Goal: Transaction & Acquisition: Purchase product/service

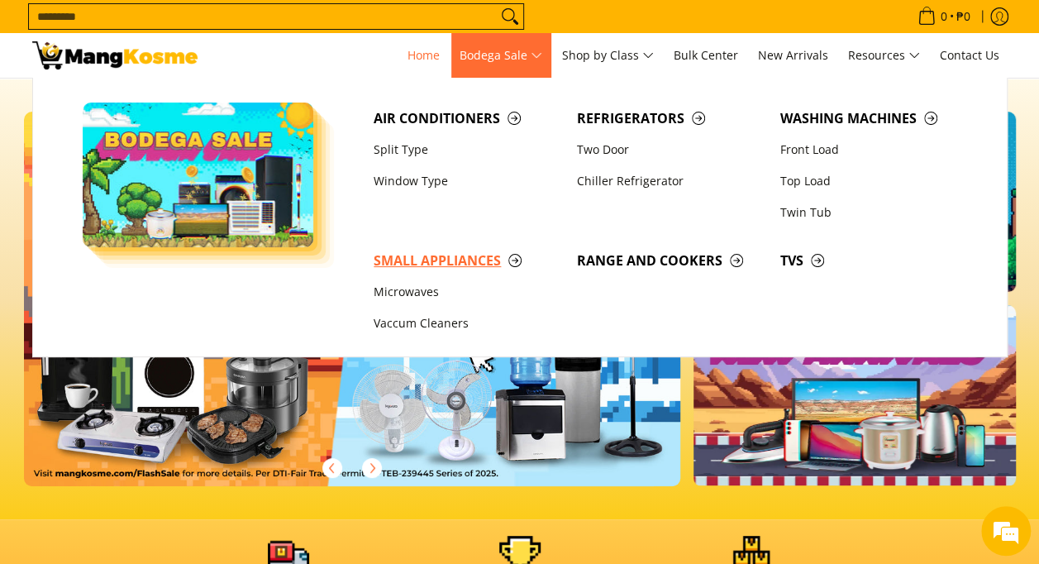
click at [441, 260] on span "Small Appliances" at bounding box center [467, 261] width 187 height 21
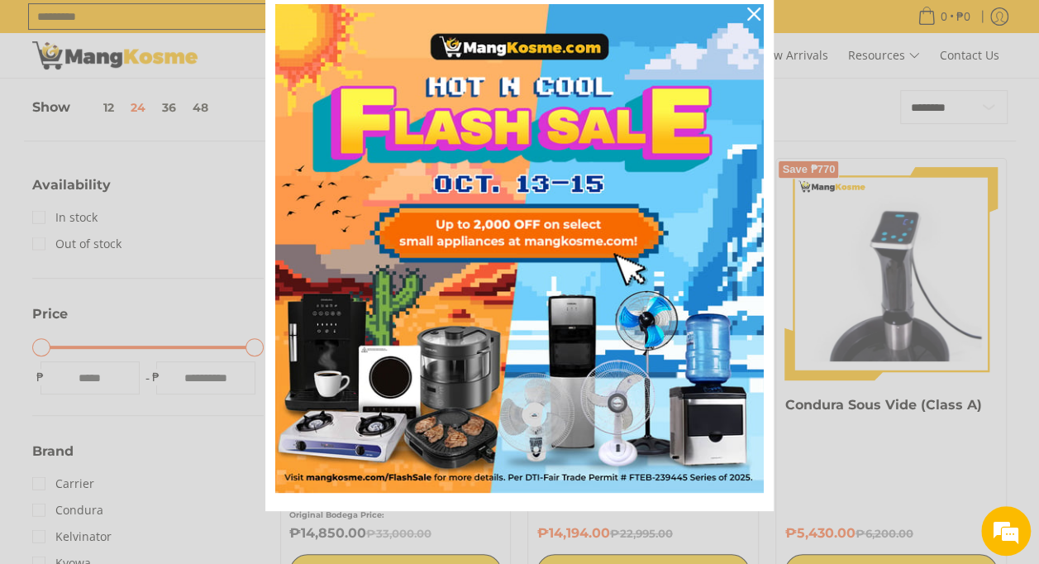
scroll to position [248, 0]
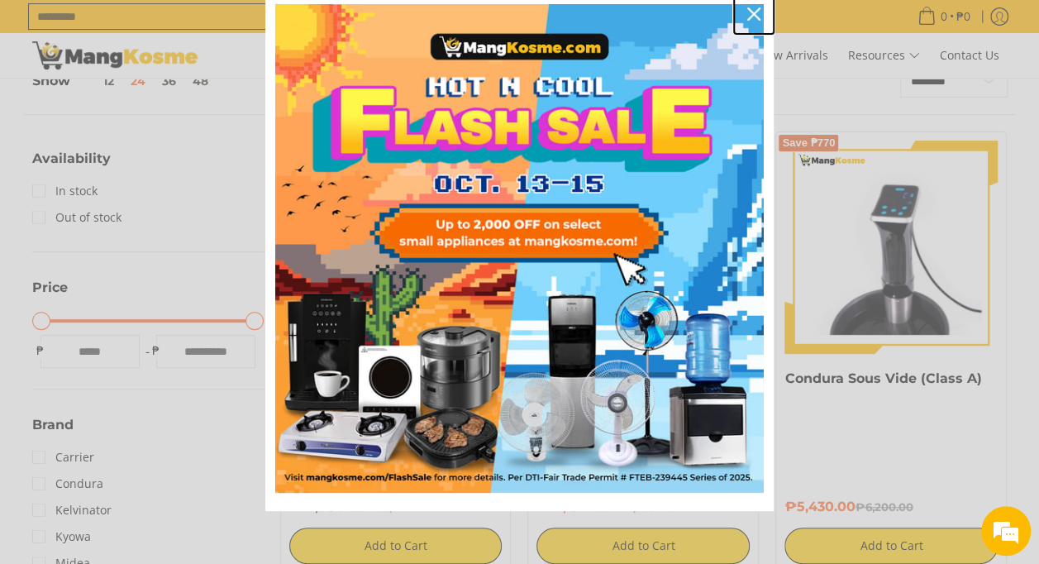
click at [748, 19] on icon "close icon" at bounding box center [753, 13] width 13 height 13
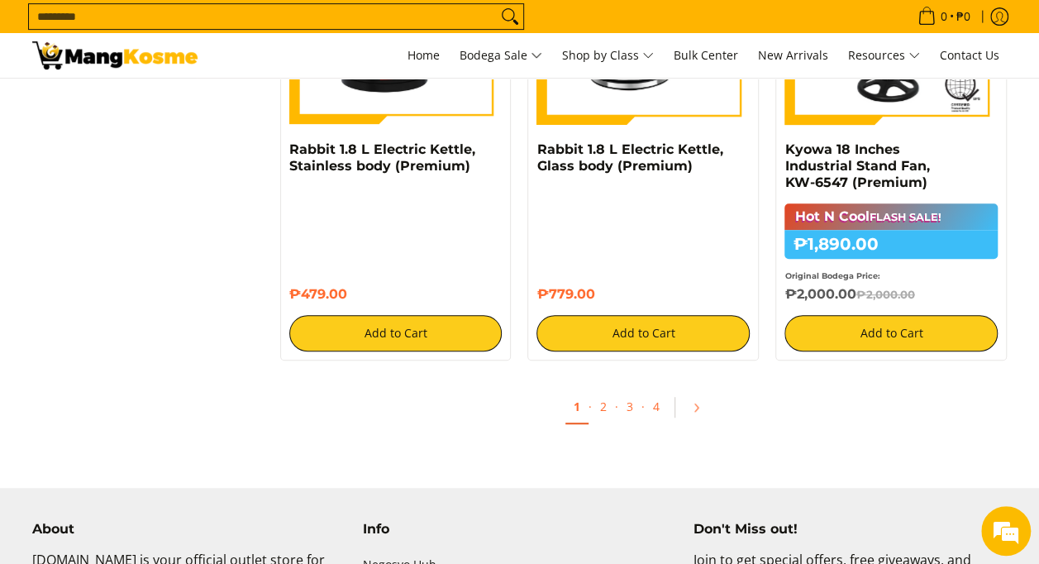
scroll to position [3721, 0]
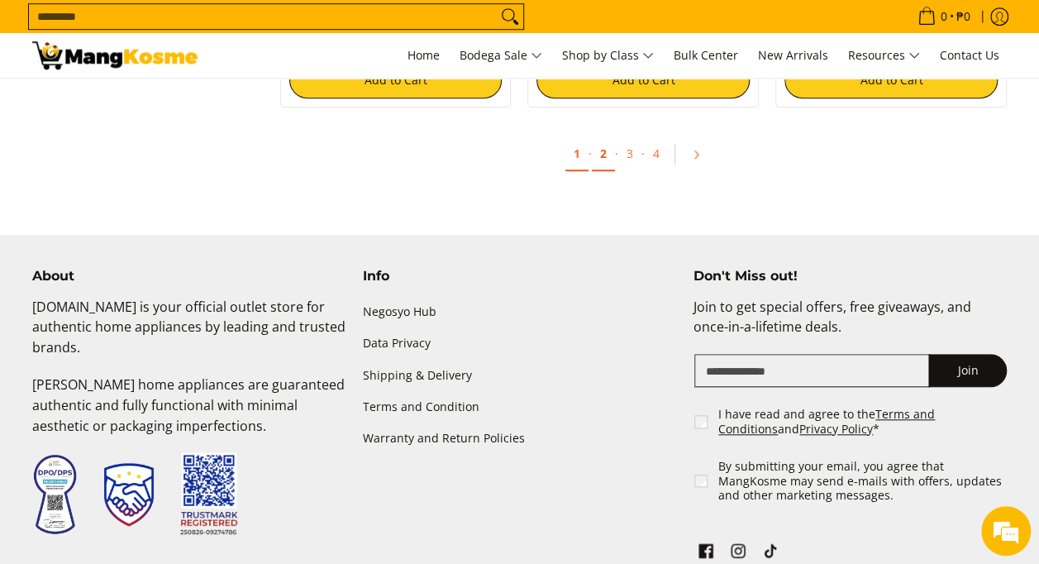
click at [598, 162] on link "2" at bounding box center [603, 154] width 23 height 34
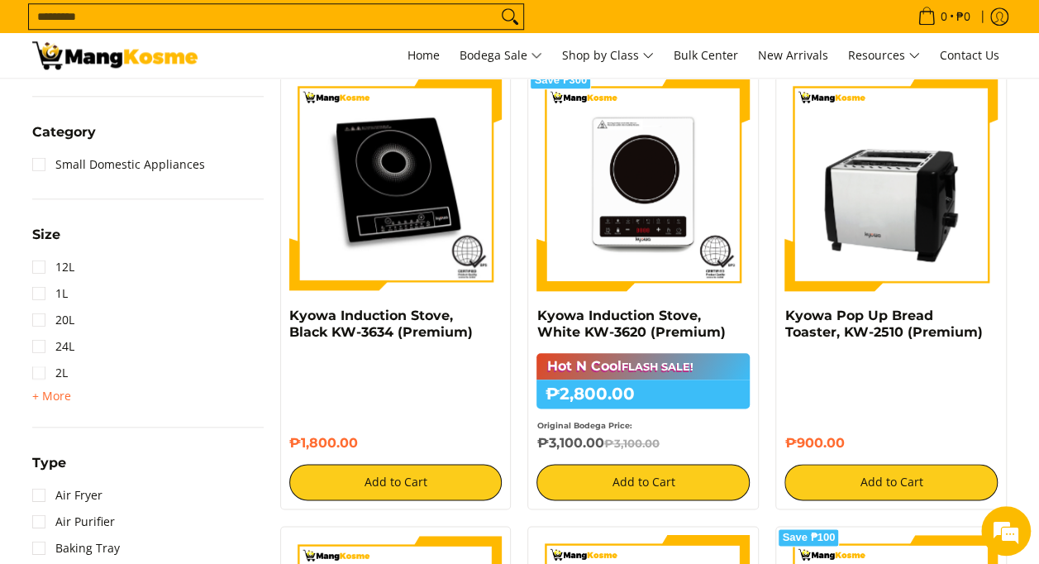
scroll to position [744, 0]
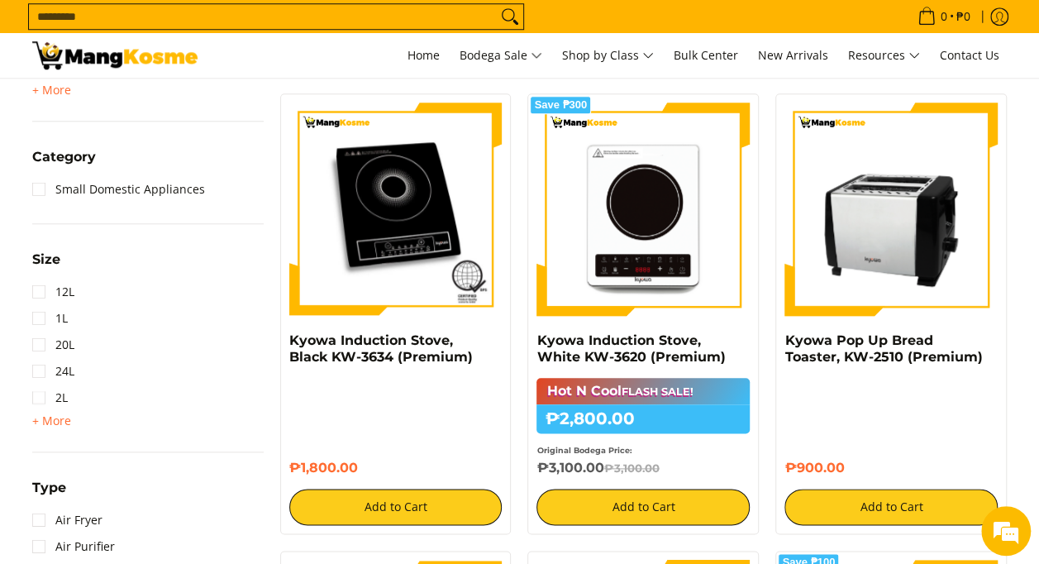
click at [628, 209] on img at bounding box center [643, 209] width 213 height 213
